Goal: Task Accomplishment & Management: Manage account settings

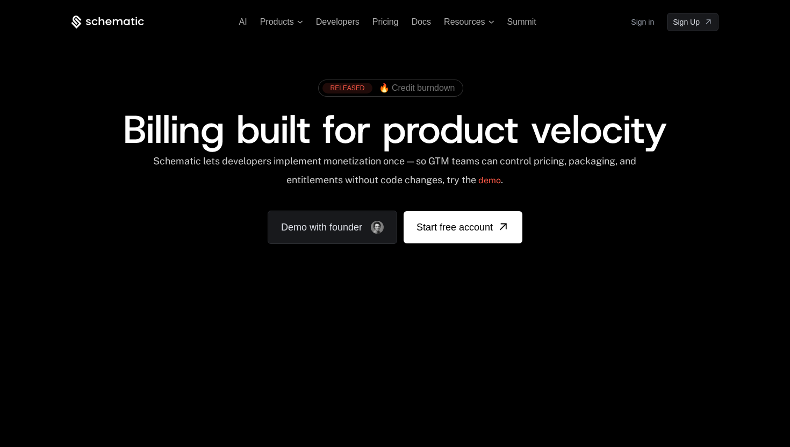
click at [637, 20] on link "Sign in" at bounding box center [642, 21] width 23 height 17
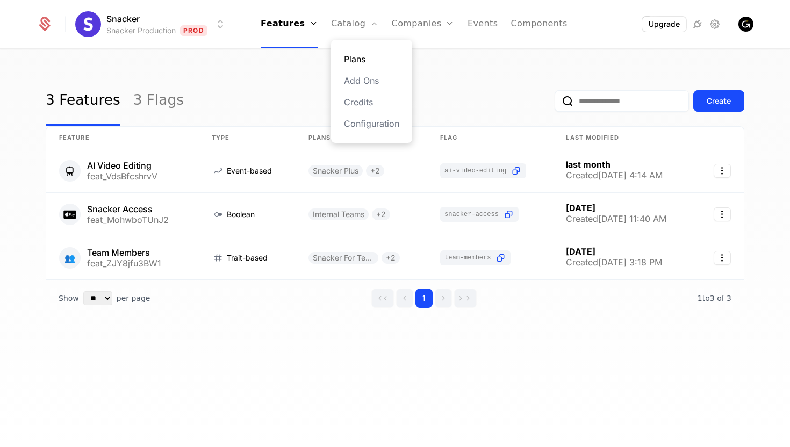
click at [363, 58] on link "Plans" at bounding box center [371, 59] width 55 height 13
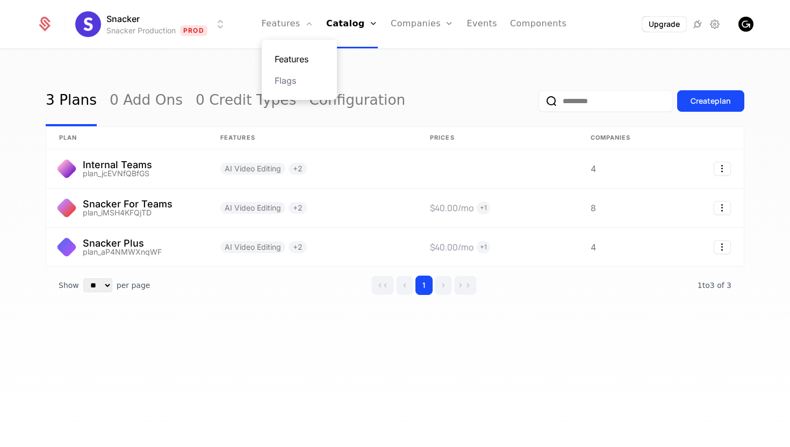
click at [299, 54] on link "Features" at bounding box center [299, 59] width 49 height 13
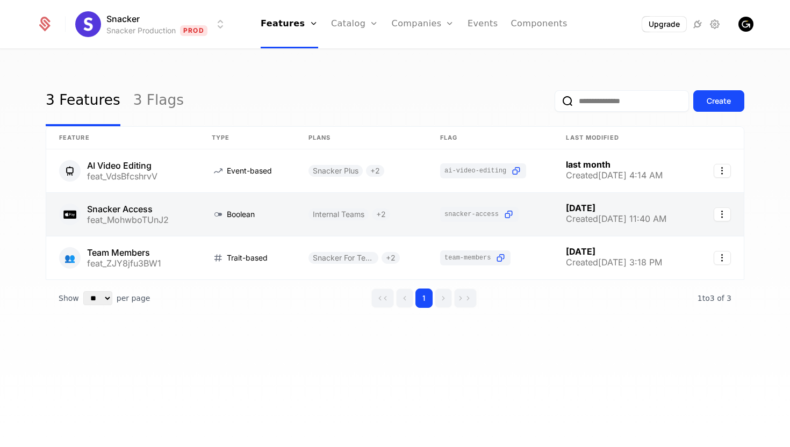
click at [134, 211] on link at bounding box center [122, 214] width 153 height 43
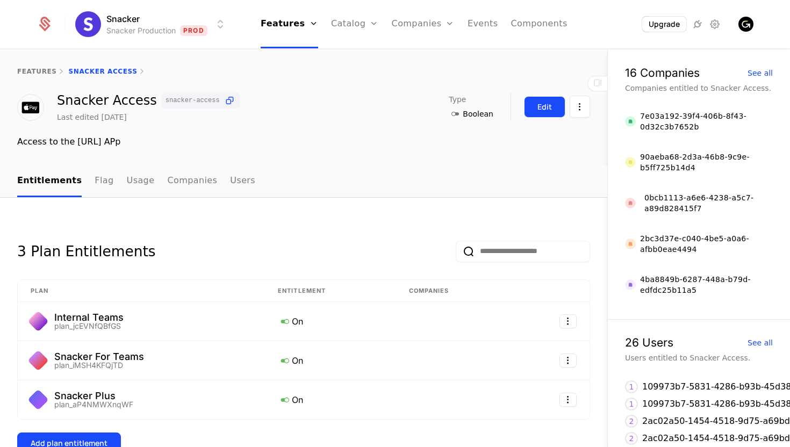
click at [548, 109] on div "Edit" at bounding box center [545, 107] width 15 height 11
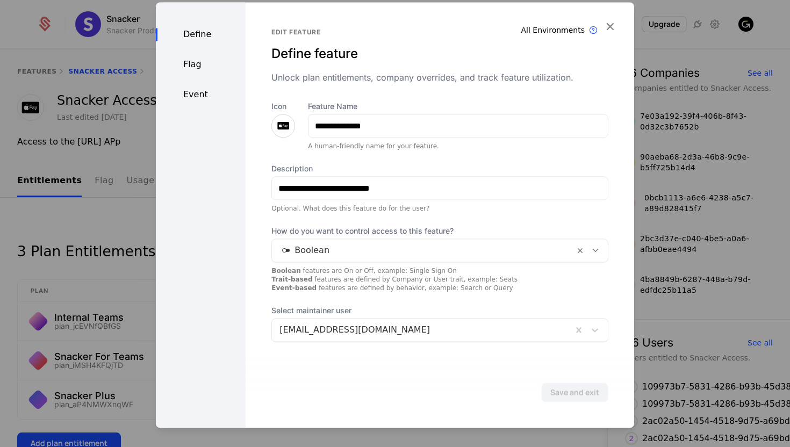
click at [283, 124] on icon at bounding box center [283, 125] width 13 height 13
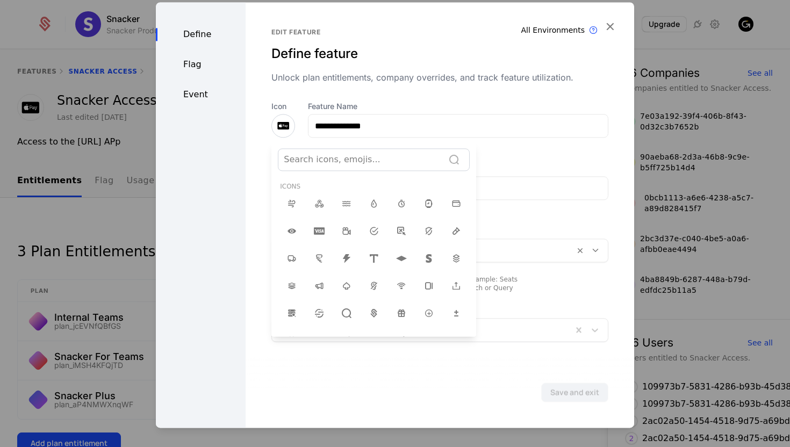
click at [334, 156] on div at bounding box center [361, 159] width 154 height 15
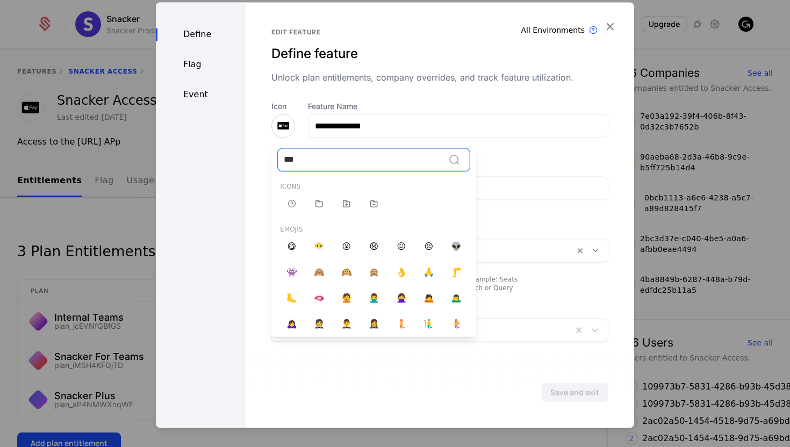
type input "****"
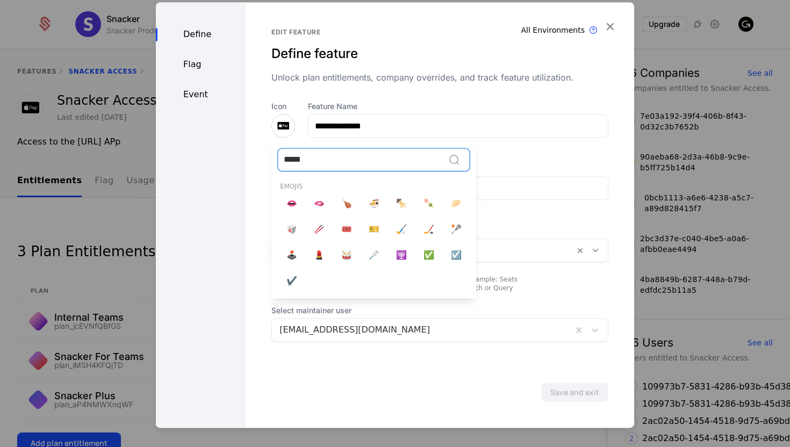
type input "******"
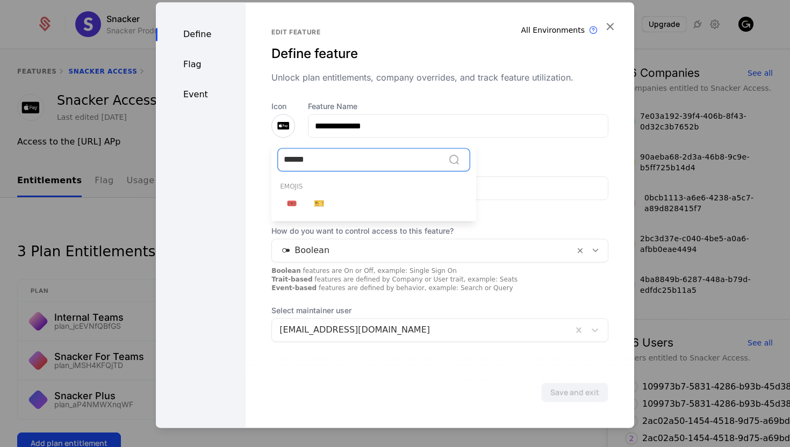
click at [291, 201] on span "🎟️" at bounding box center [292, 203] width 11 height 13
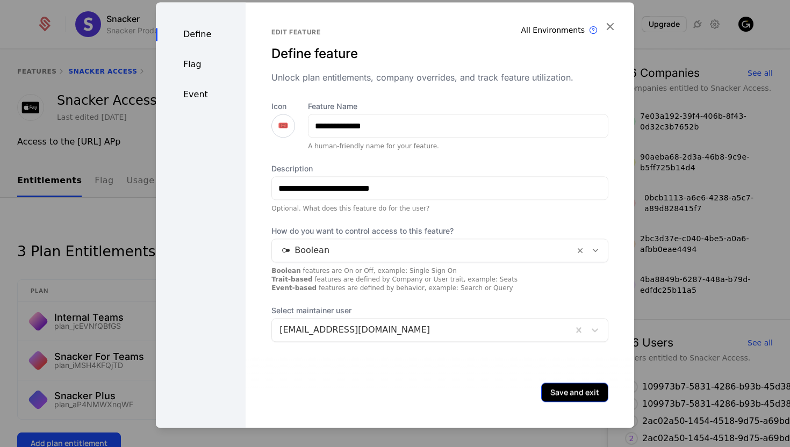
click at [569, 389] on button "Save and exit" at bounding box center [574, 392] width 67 height 19
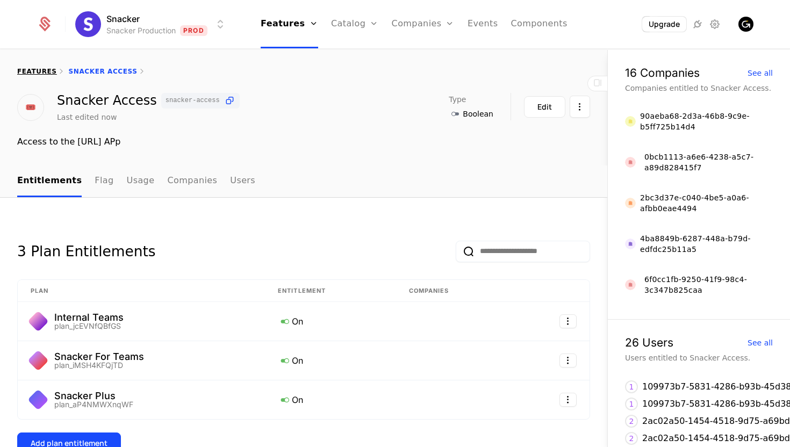
click at [36, 70] on link "features" at bounding box center [37, 72] width 40 height 8
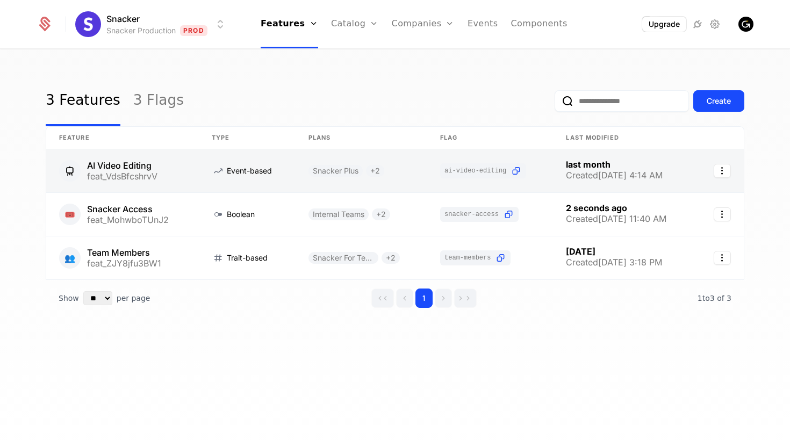
click at [70, 169] on link at bounding box center [122, 170] width 153 height 43
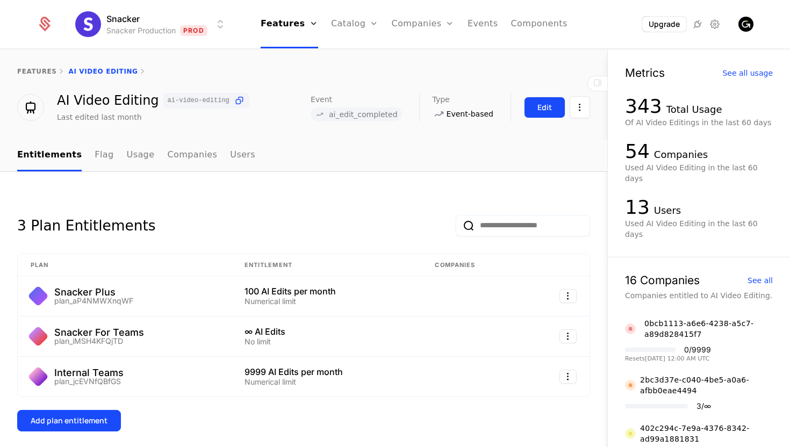
click at [541, 107] on div "Edit" at bounding box center [545, 107] width 15 height 11
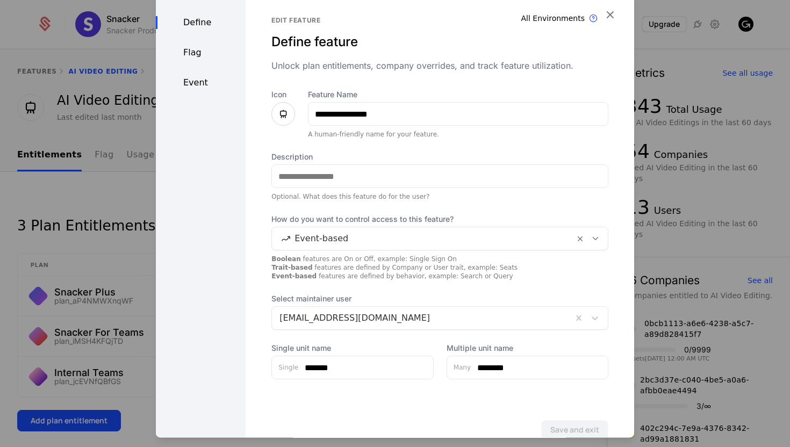
click at [280, 117] on icon at bounding box center [283, 114] width 13 height 13
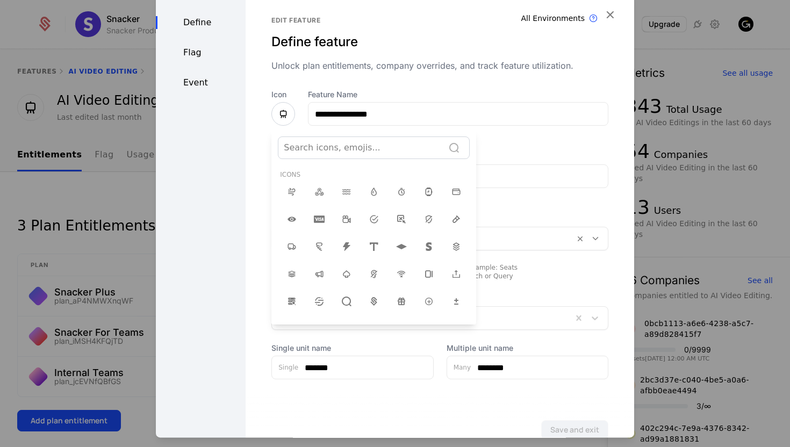
click at [673, 80] on div at bounding box center [395, 223] width 790 height 447
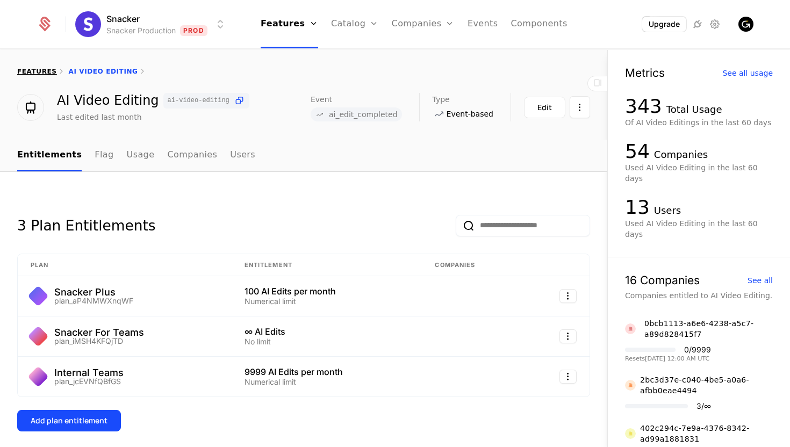
click at [44, 70] on link "features" at bounding box center [37, 72] width 40 height 8
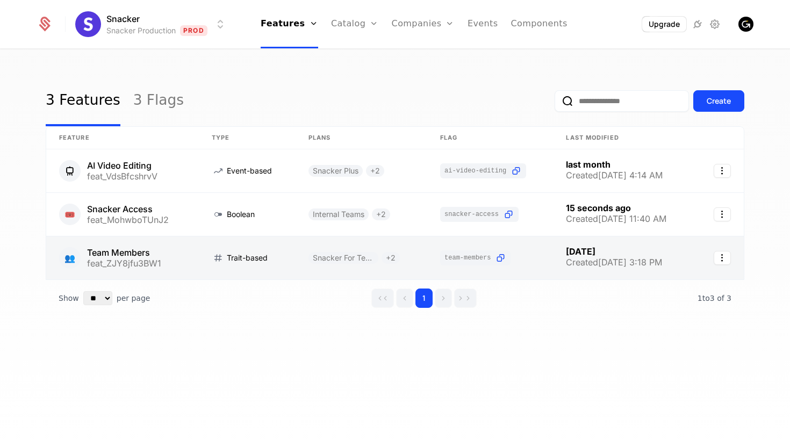
click at [70, 256] on link at bounding box center [122, 258] width 153 height 43
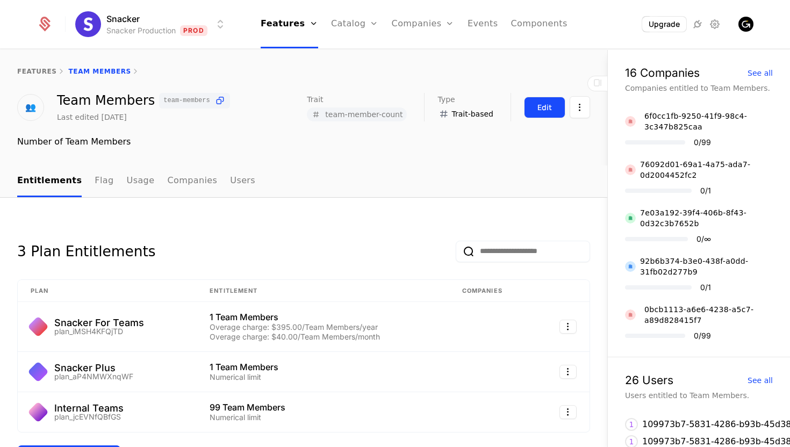
click at [543, 106] on div "Edit" at bounding box center [545, 107] width 15 height 11
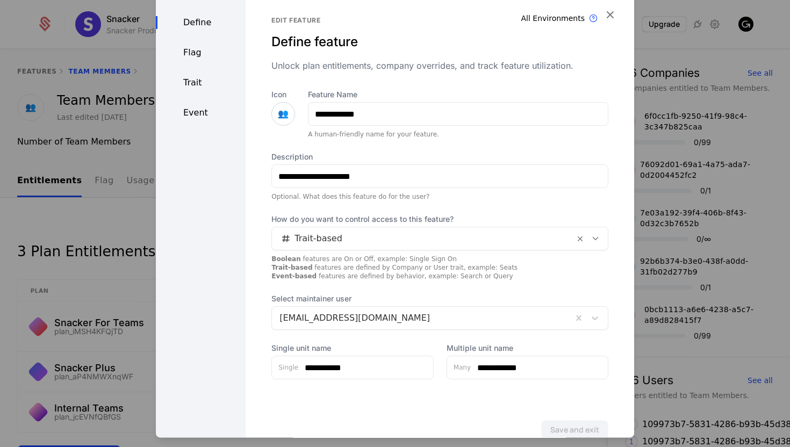
click at [280, 114] on span "👥" at bounding box center [283, 114] width 11 height 13
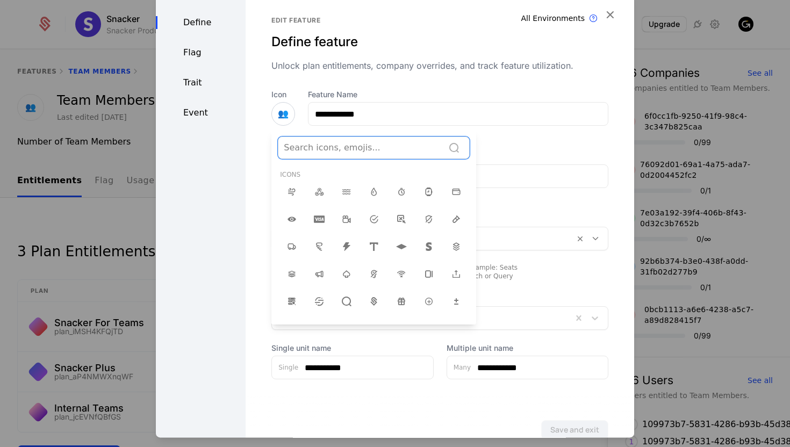
click at [338, 146] on div at bounding box center [361, 147] width 154 height 15
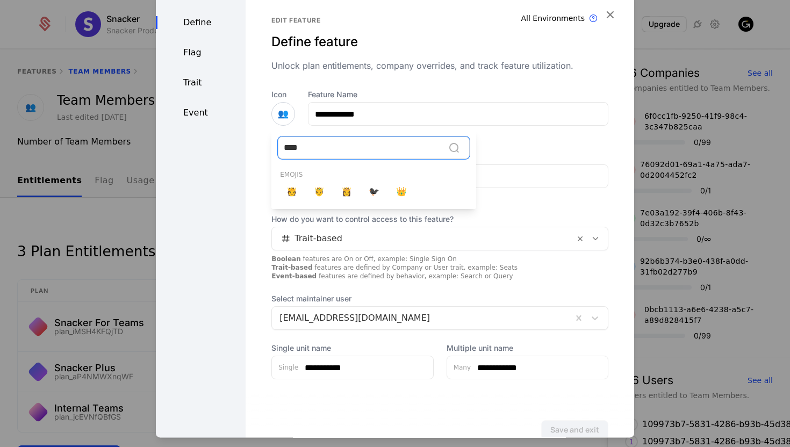
type input "*****"
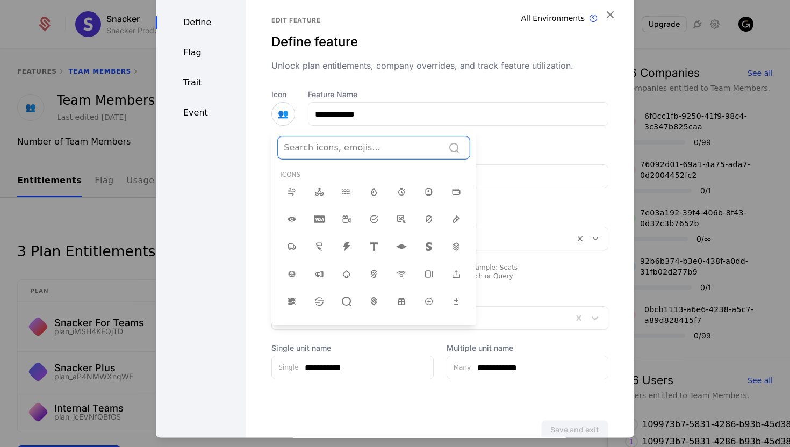
click at [558, 147] on div at bounding box center [395, 213] width 479 height 447
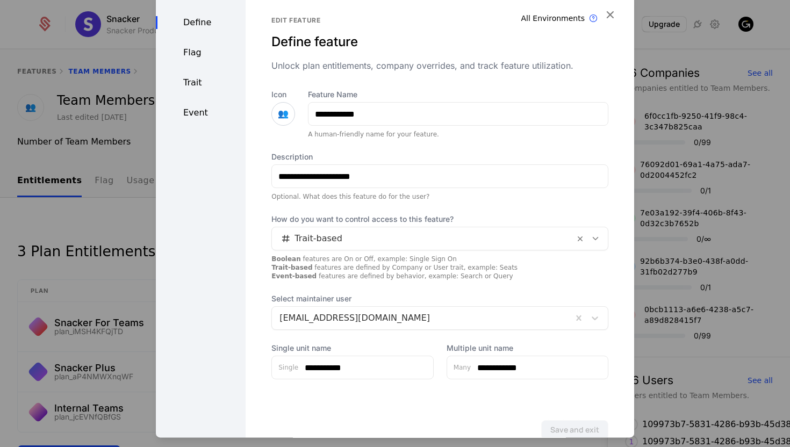
click at [85, 131] on div at bounding box center [395, 223] width 790 height 447
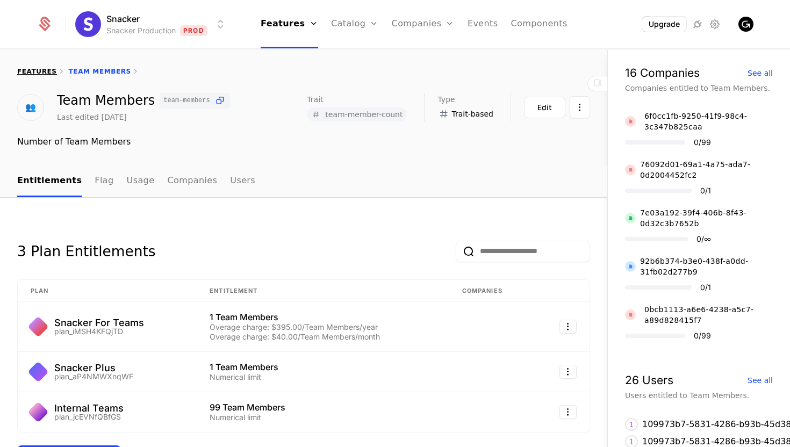
click at [48, 69] on link "features" at bounding box center [37, 72] width 40 height 8
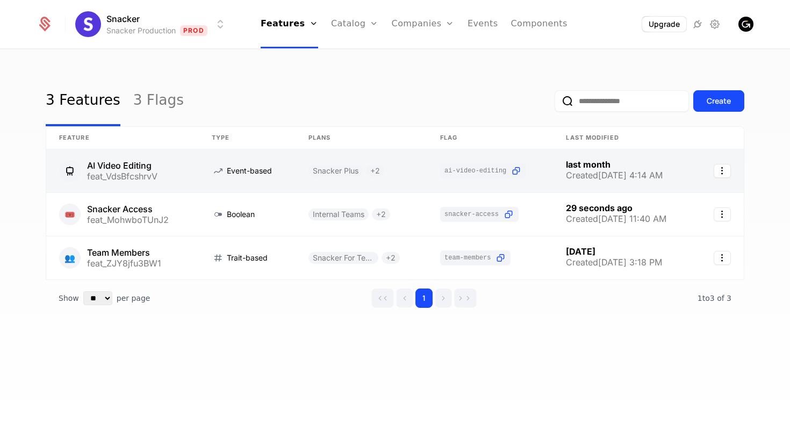
click at [134, 170] on link at bounding box center [122, 170] width 153 height 43
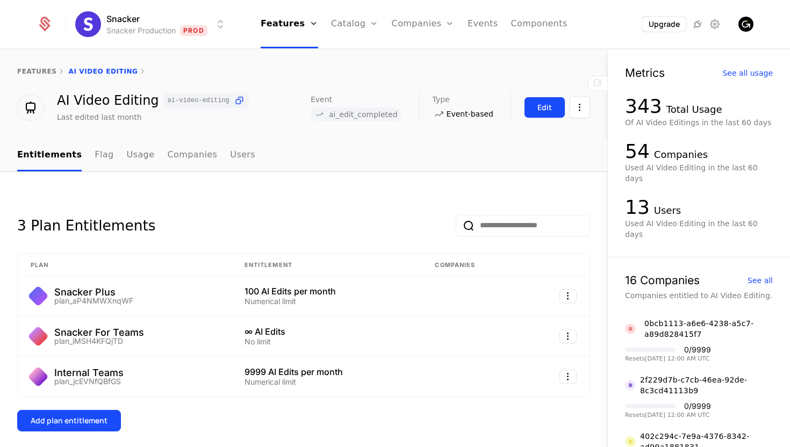
click at [543, 110] on div "Edit" at bounding box center [545, 107] width 15 height 11
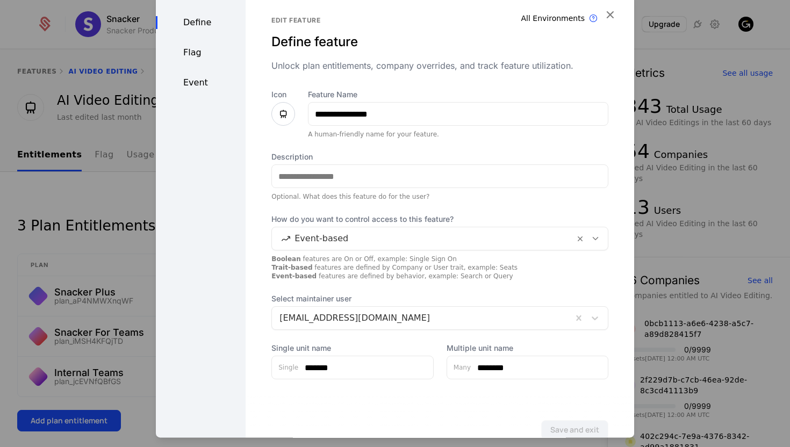
click at [282, 116] on icon at bounding box center [283, 114] width 13 height 13
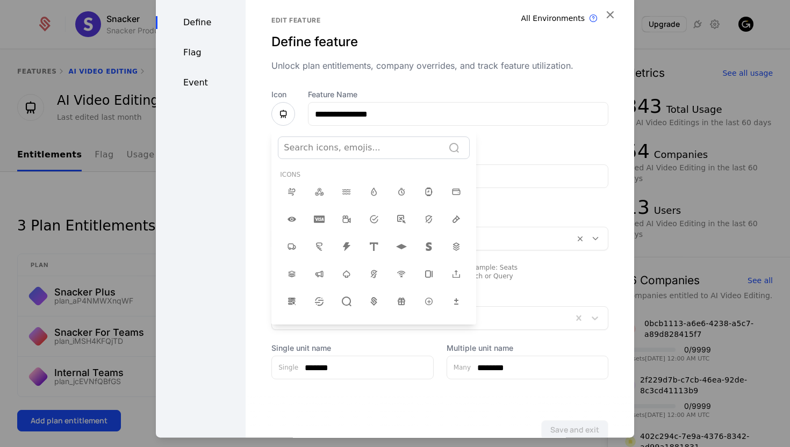
click at [338, 153] on div at bounding box center [361, 147] width 154 height 15
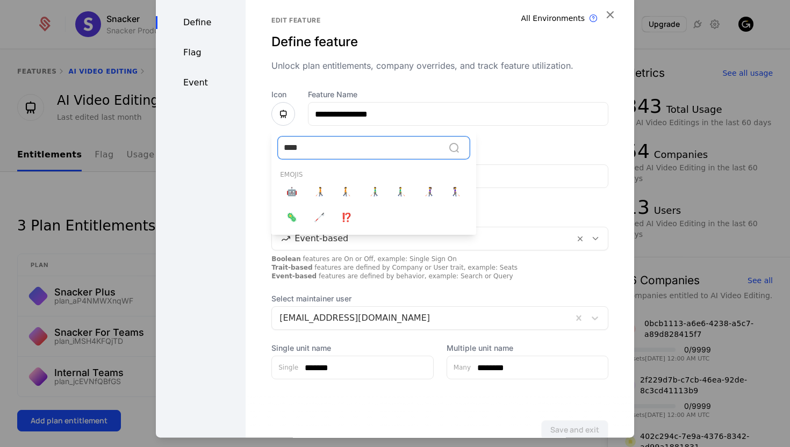
type input "*****"
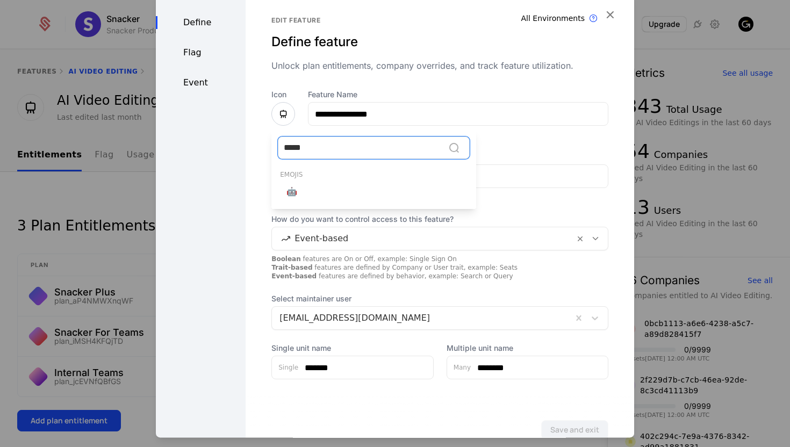
click at [287, 197] on div "🤖" at bounding box center [292, 192] width 10 height 13
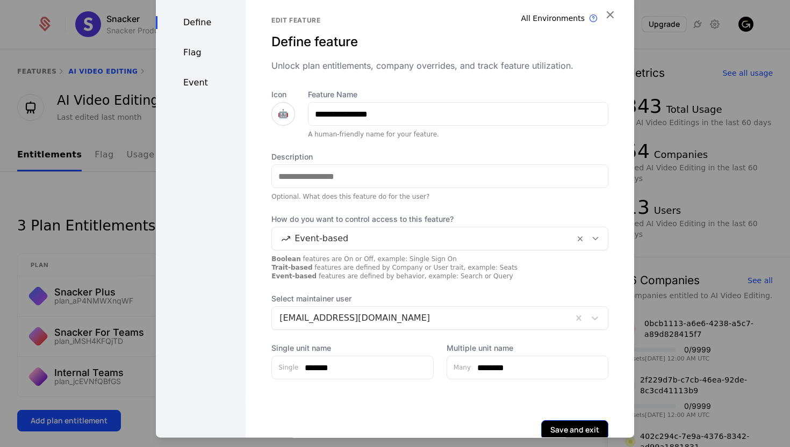
click at [569, 429] on button "Save and exit" at bounding box center [574, 429] width 67 height 19
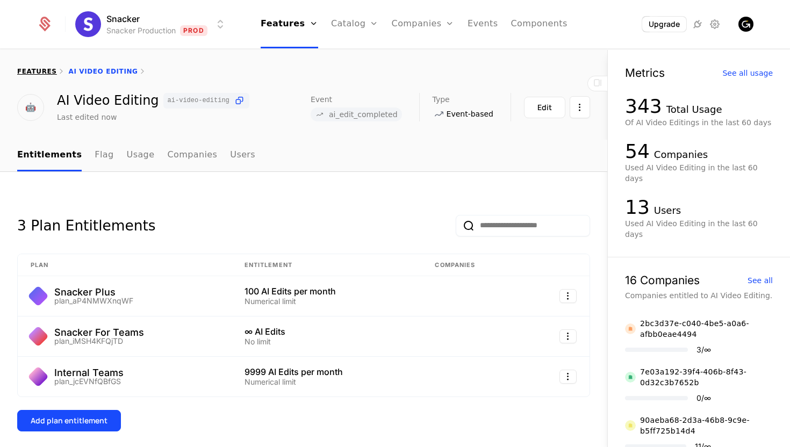
click at [40, 73] on link "features" at bounding box center [37, 72] width 40 height 8
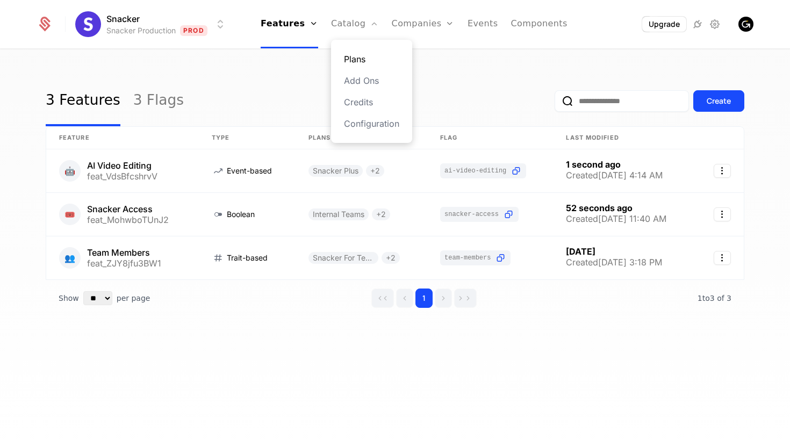
click at [359, 53] on link "Plans" at bounding box center [371, 59] width 55 height 13
